Goal: Task Accomplishment & Management: Use online tool/utility

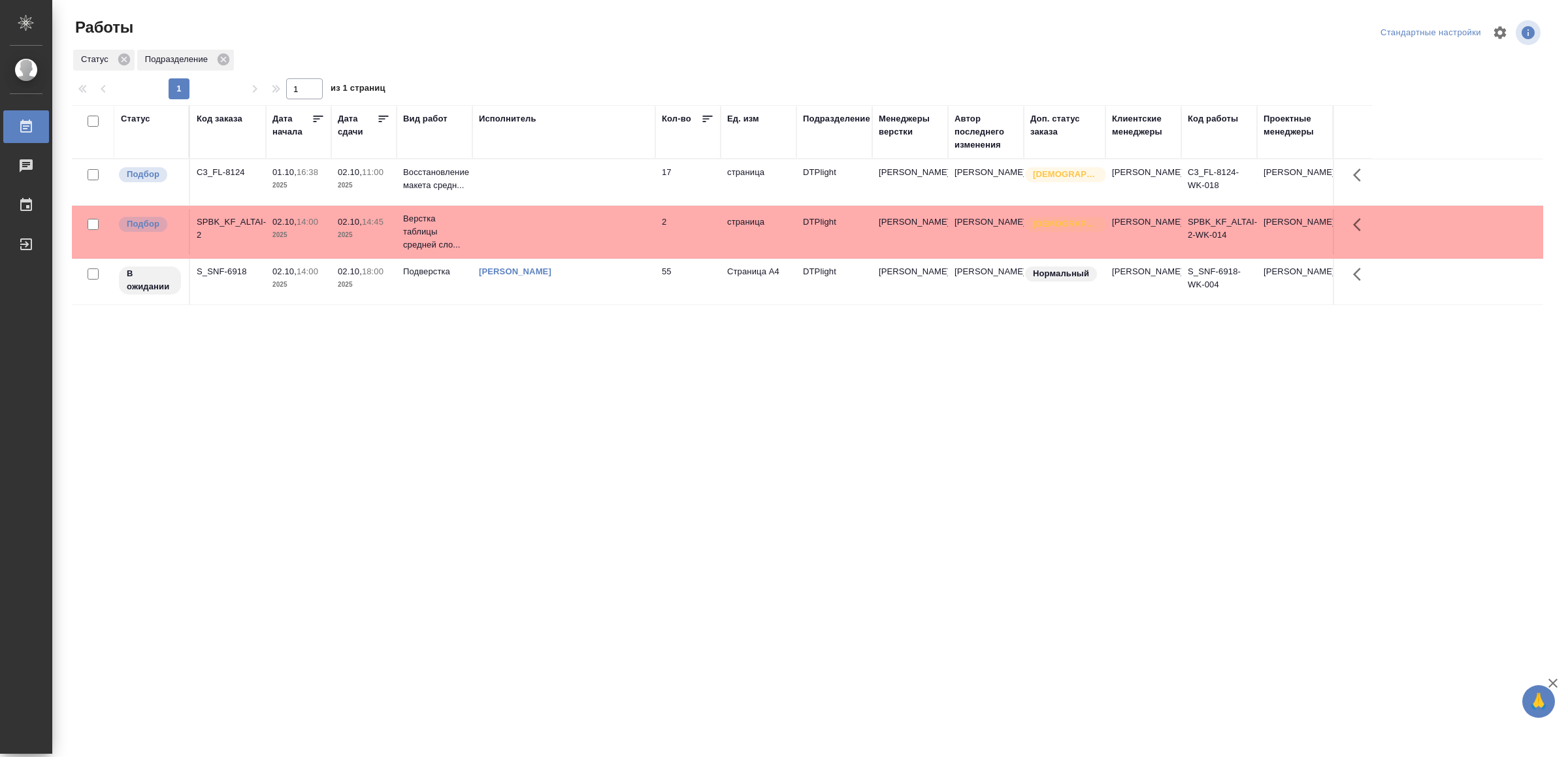
click at [567, 193] on td at bounding box center [564, 182] width 183 height 46
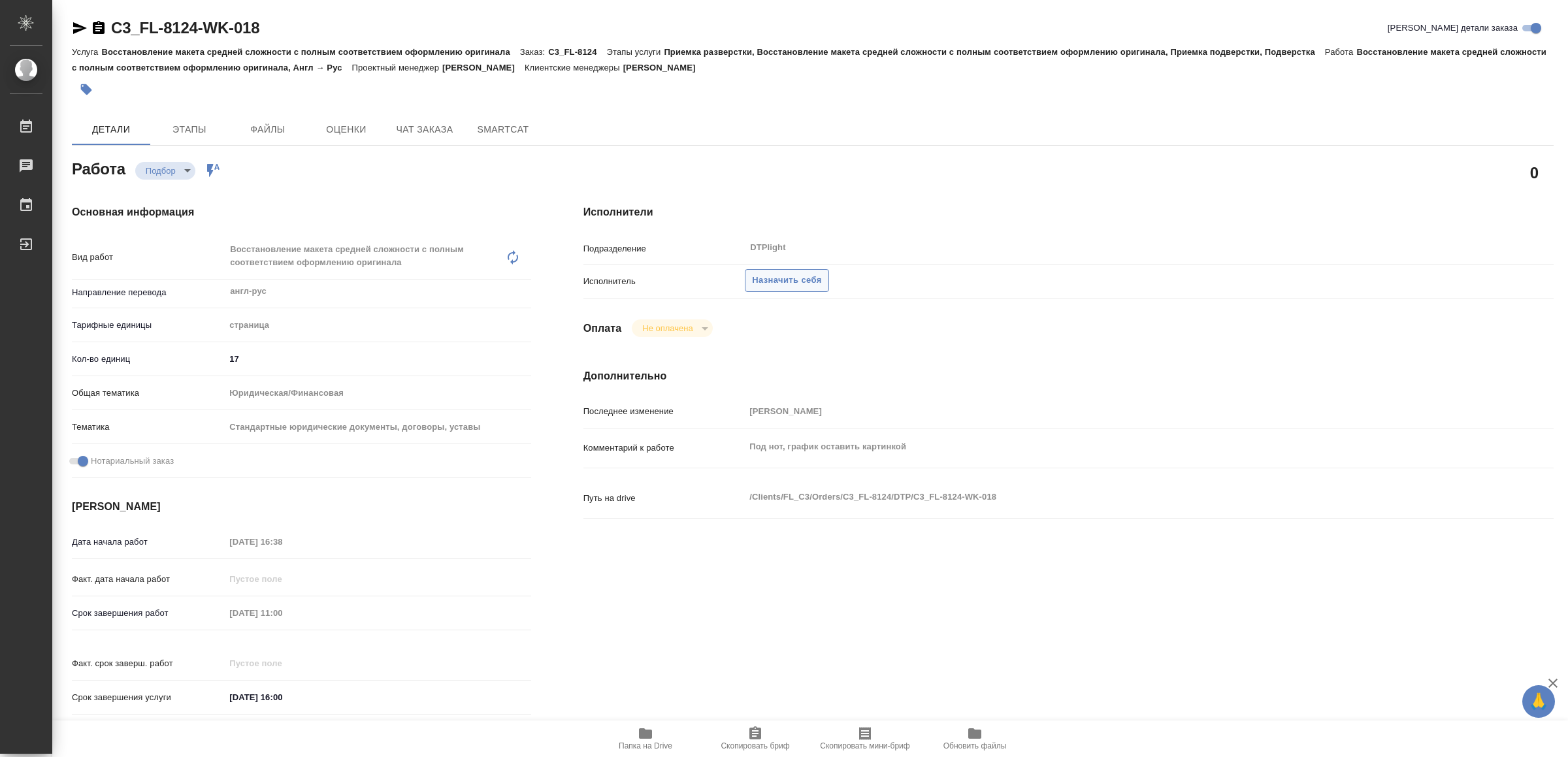
click at [776, 278] on span "Назначить себя" at bounding box center [786, 280] width 69 height 15
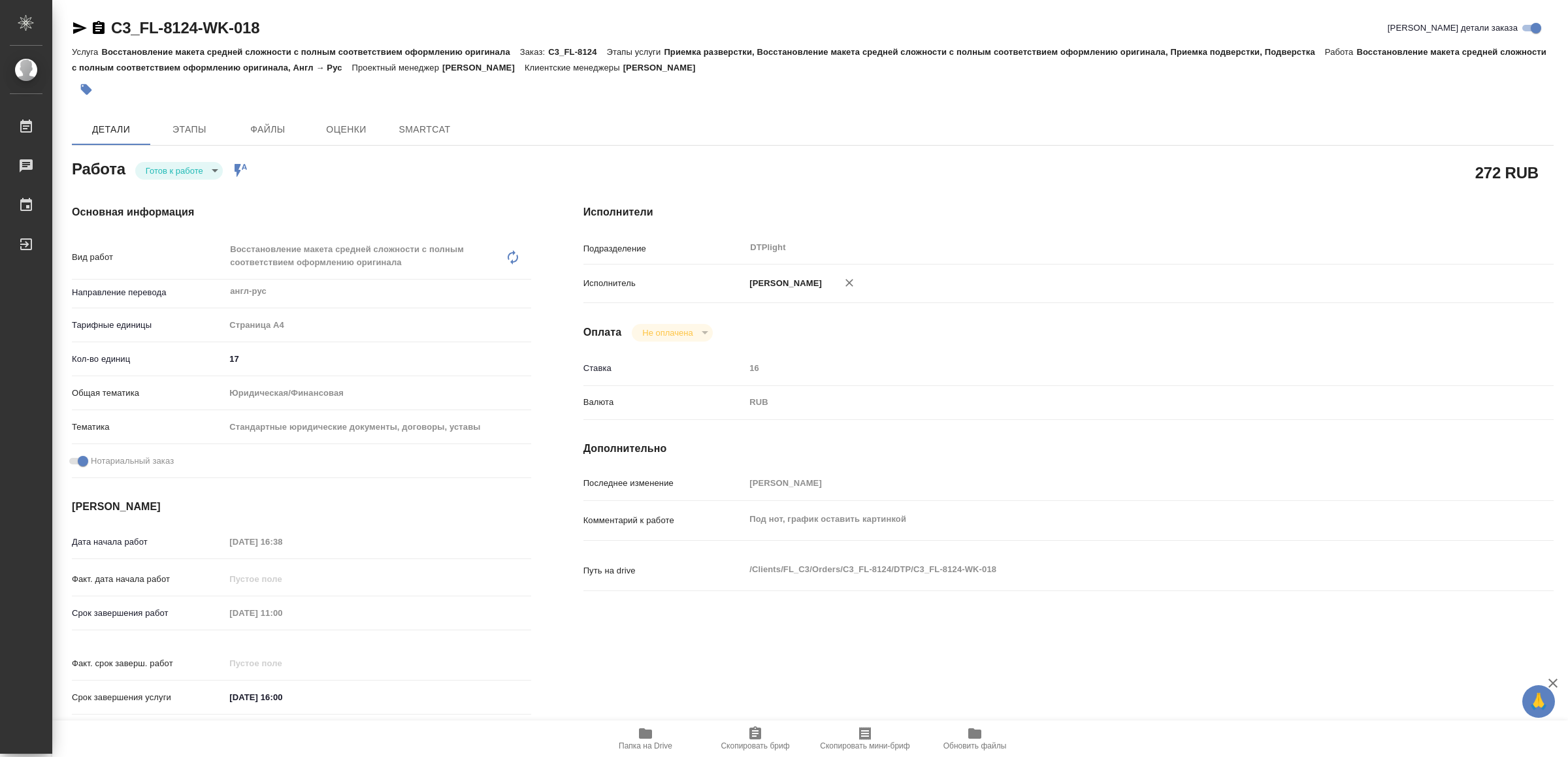
type textarea "x"
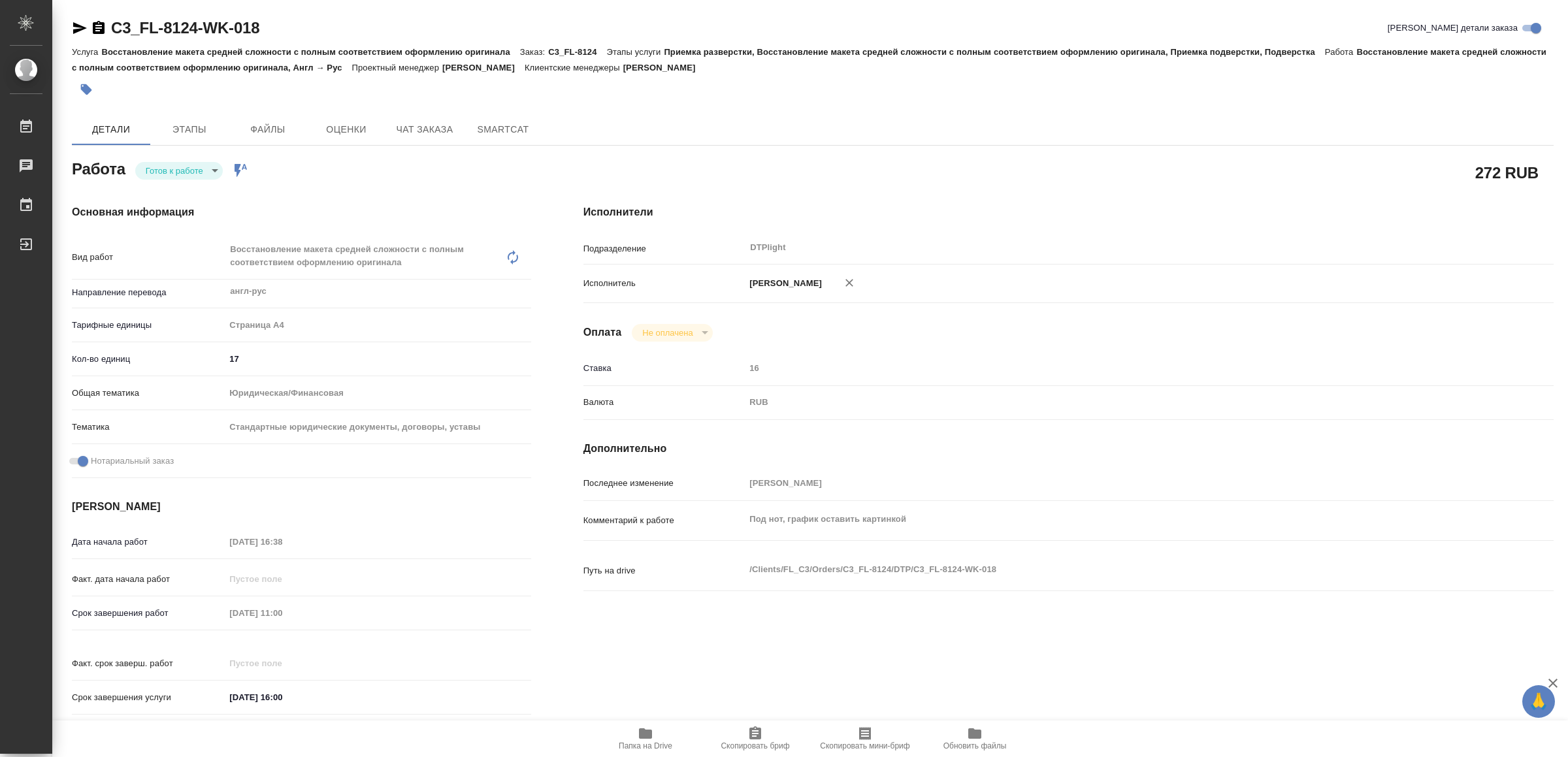
click at [177, 167] on body "🙏 .cls-1 fill:#fff; AWATERA Yamkovenko Vera Работы Чаты График Выйти C3_FL-8124…" at bounding box center [784, 378] width 1568 height 757
type textarea "x"
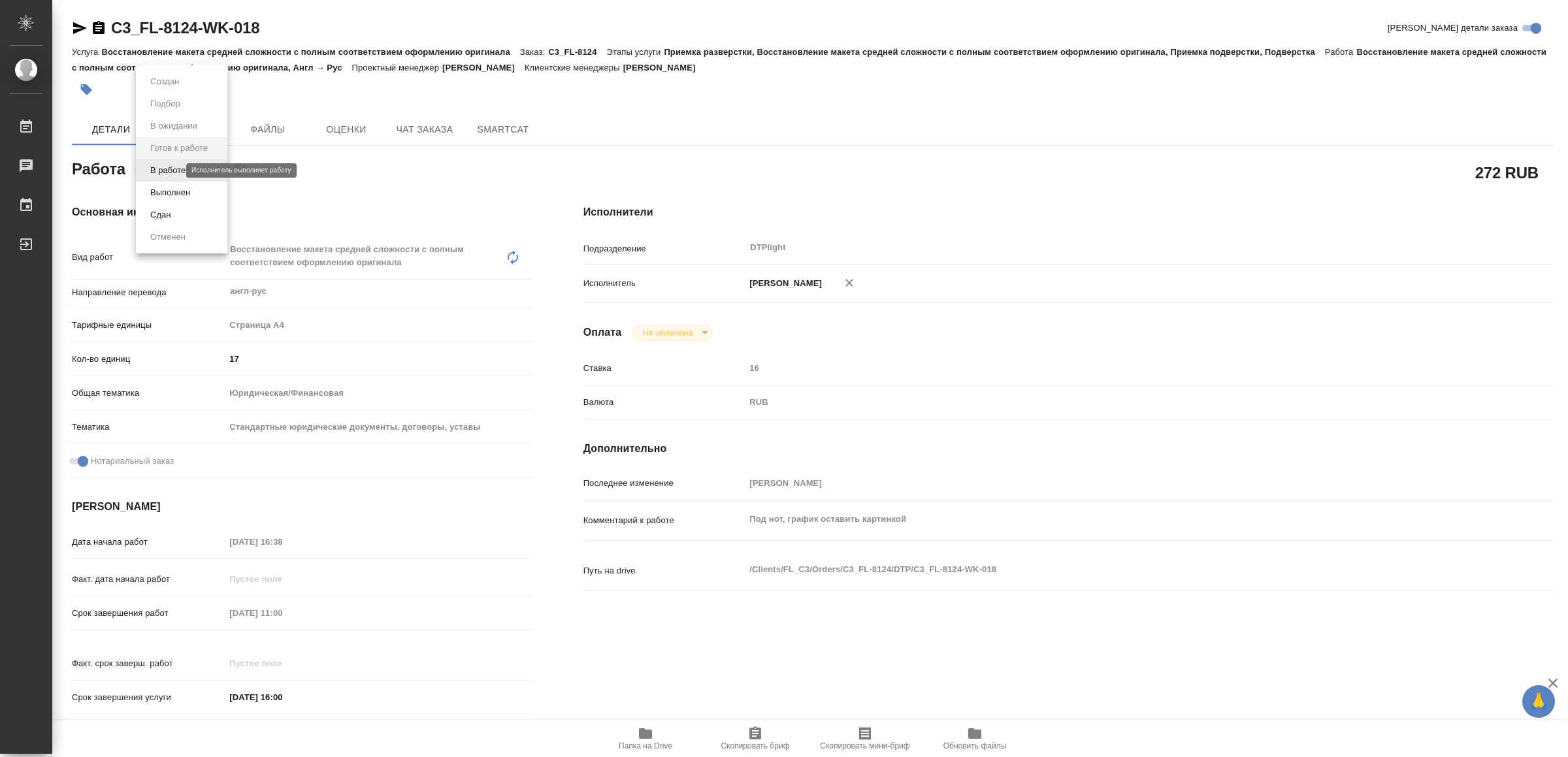
type textarea "x"
click at [176, 165] on button "В работе" at bounding box center [168, 171] width 43 height 14
type textarea "x"
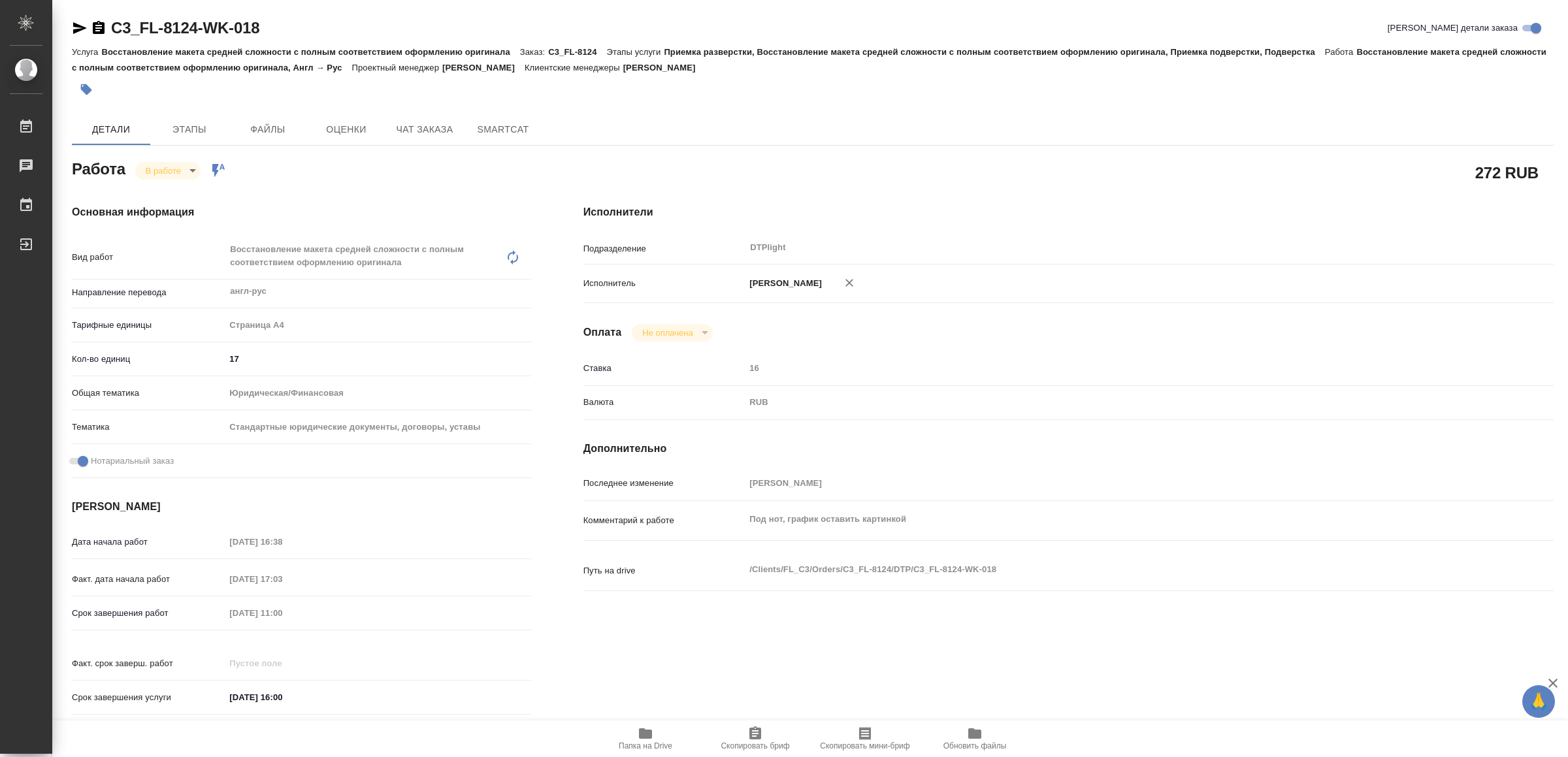
type textarea "x"
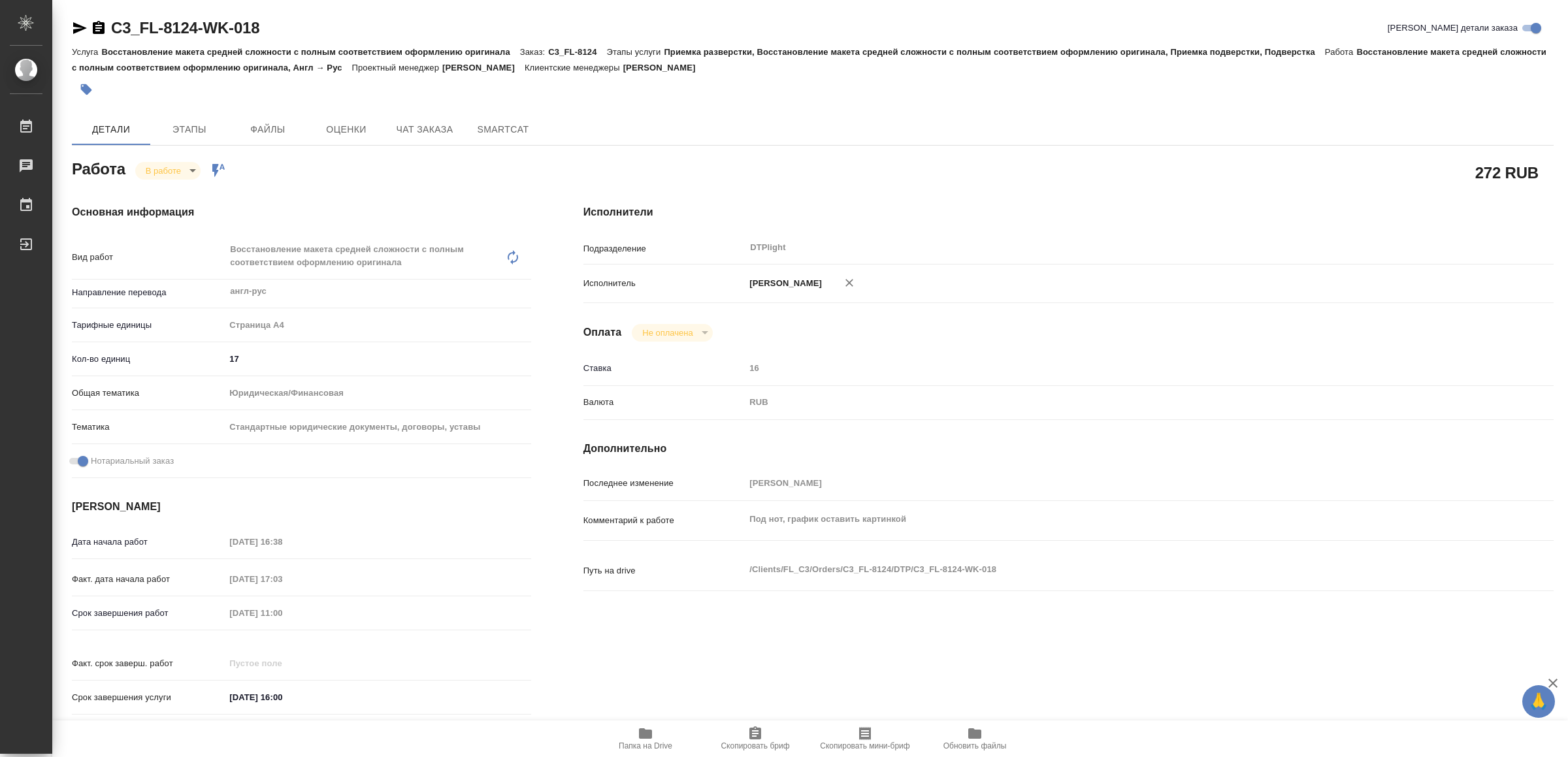
type textarea "x"
click at [78, 30] on icon "button" at bounding box center [79, 28] width 13 height 12
